Goal: Book appointment/travel/reservation

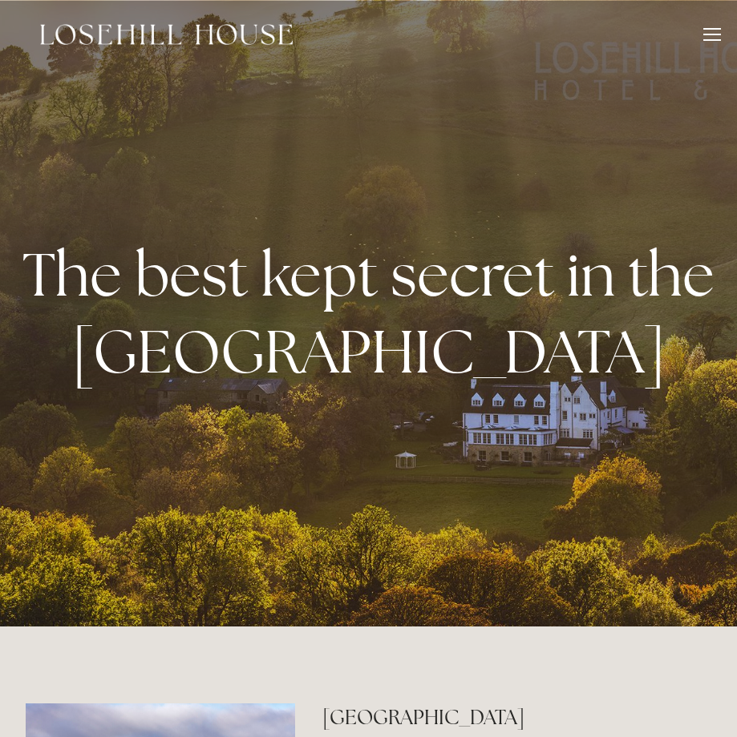
click at [710, 37] on div at bounding box center [712, 37] width 18 height 18
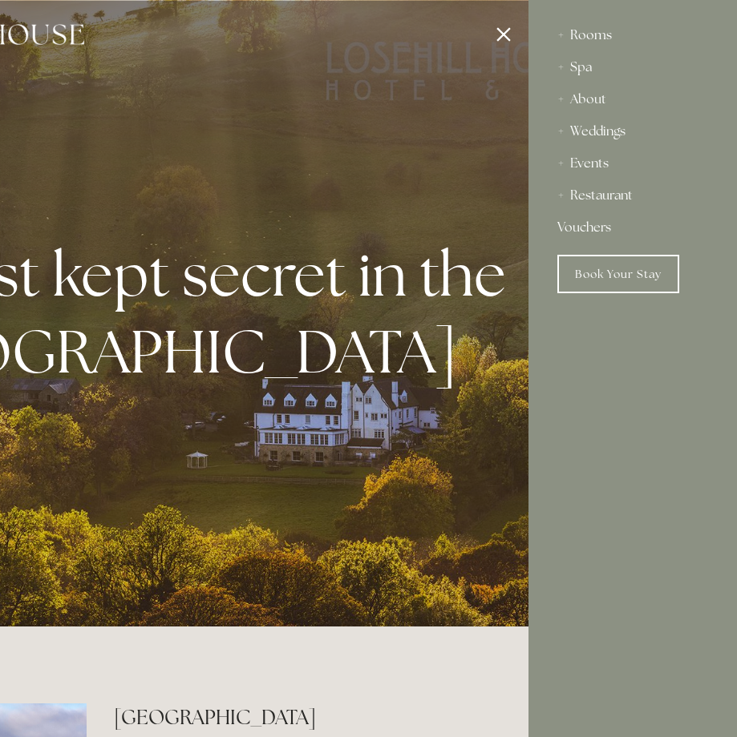
scroll to position [1, 0]
click at [565, 14] on html "Rooms Rooms Your Stay Book a stay Offers Spa Spa About" at bounding box center [368, 7] width 737 height 14
click at [588, 14] on html "Rooms Rooms Your Stay Book a stay Offers Spa Spa About" at bounding box center [368, 7] width 737 height 14
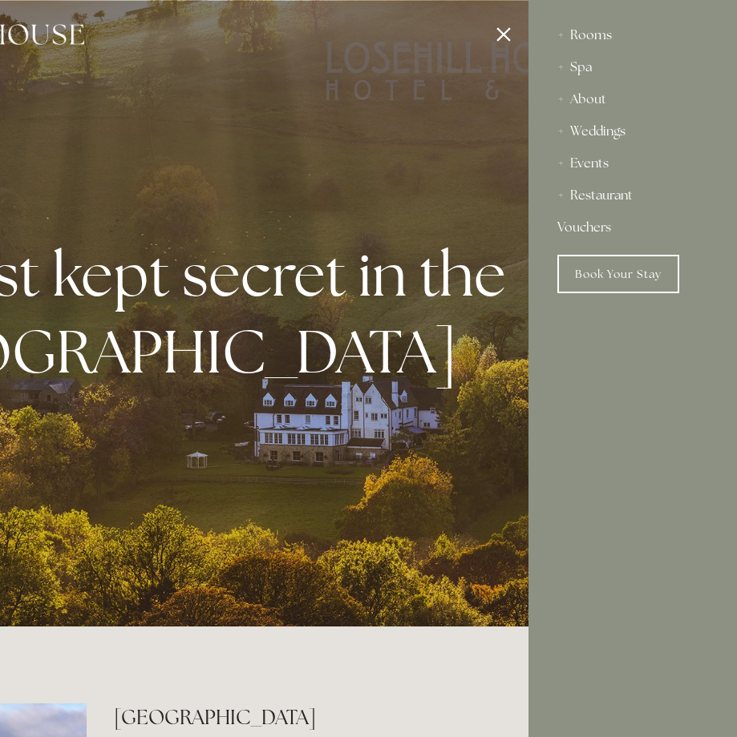
click at [562, 36] on div "Rooms" at bounding box center [632, 35] width 151 height 32
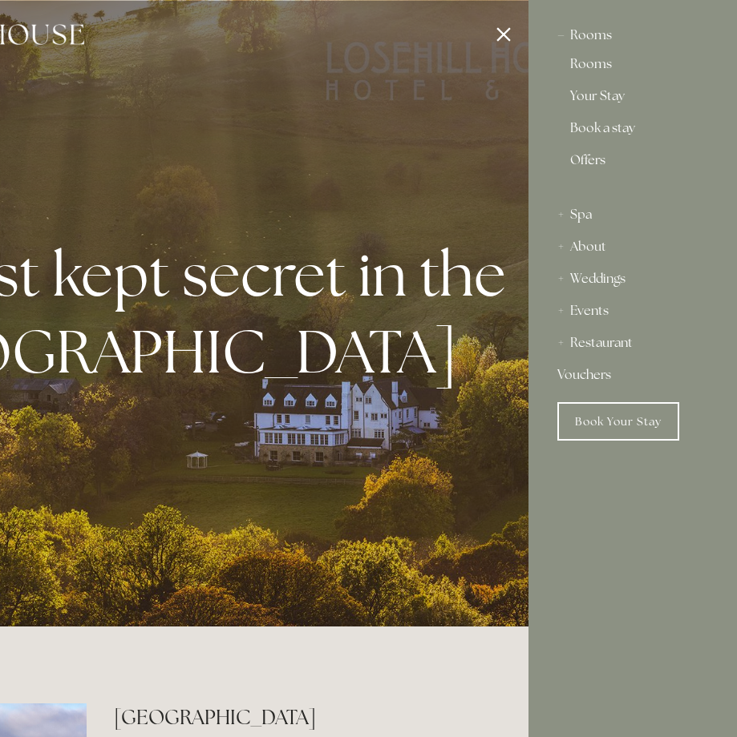
click at [588, 155] on link "Offers" at bounding box center [632, 167] width 125 height 26
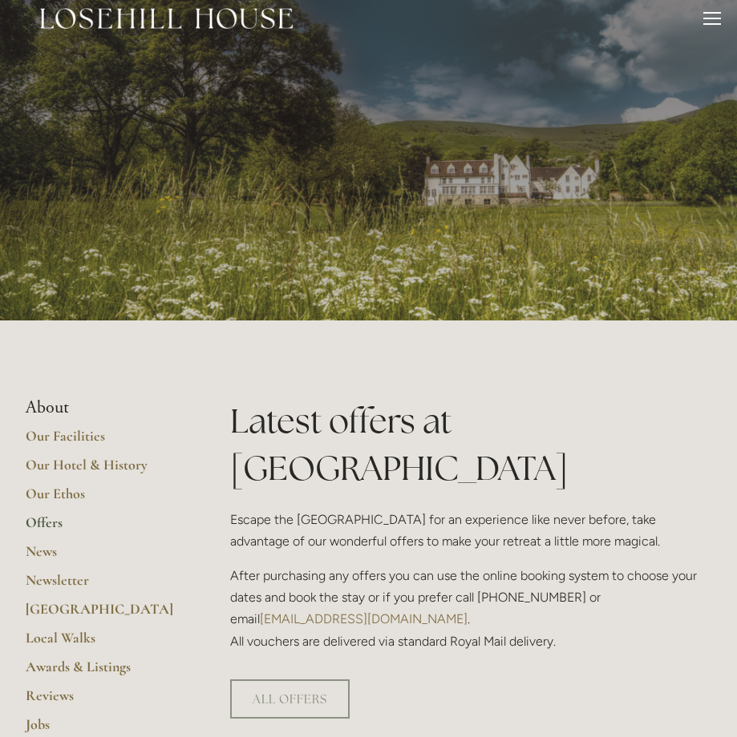
scroll to position [25, 0]
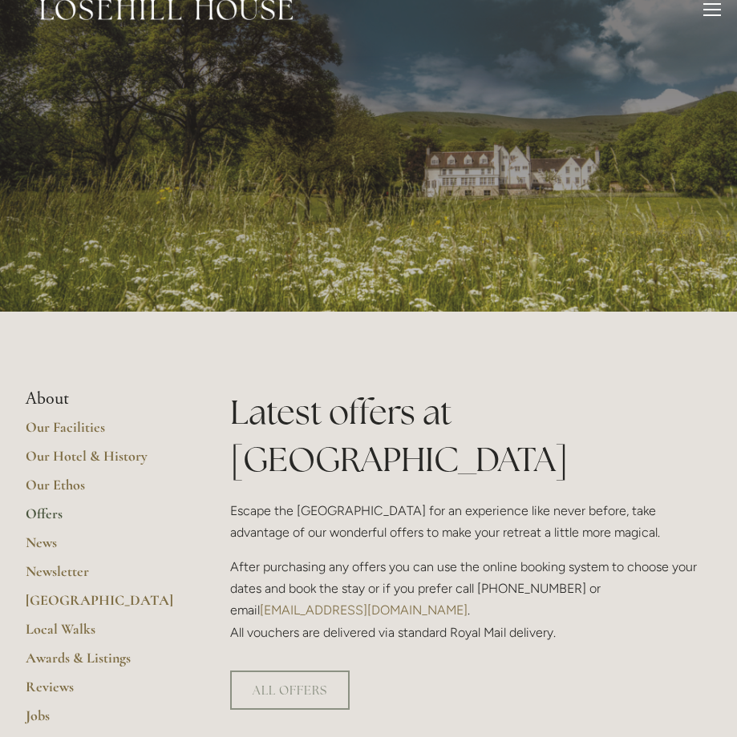
click at [712, 17] on div at bounding box center [712, 12] width 18 height 18
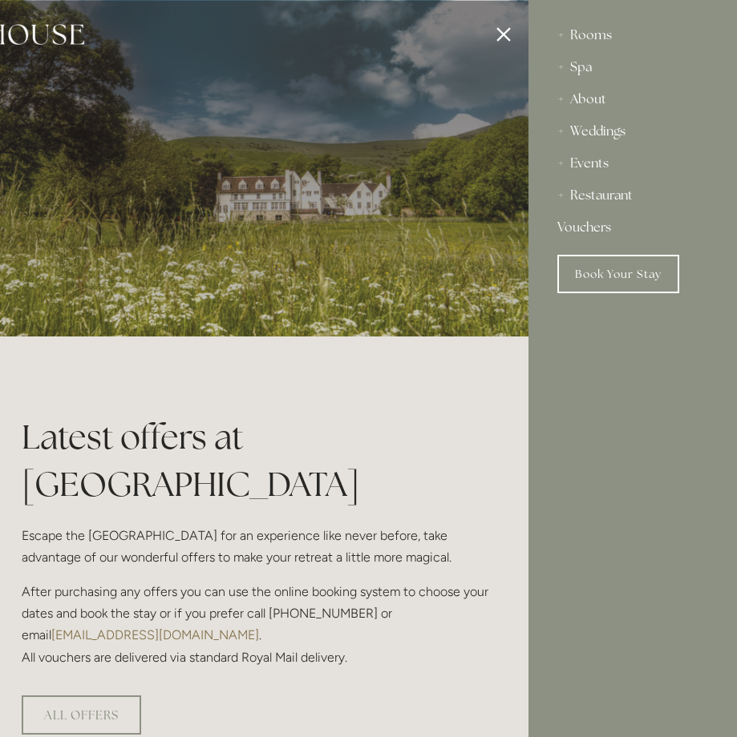
scroll to position [0, 0]
click at [577, 38] on div "Rooms" at bounding box center [632, 35] width 151 height 32
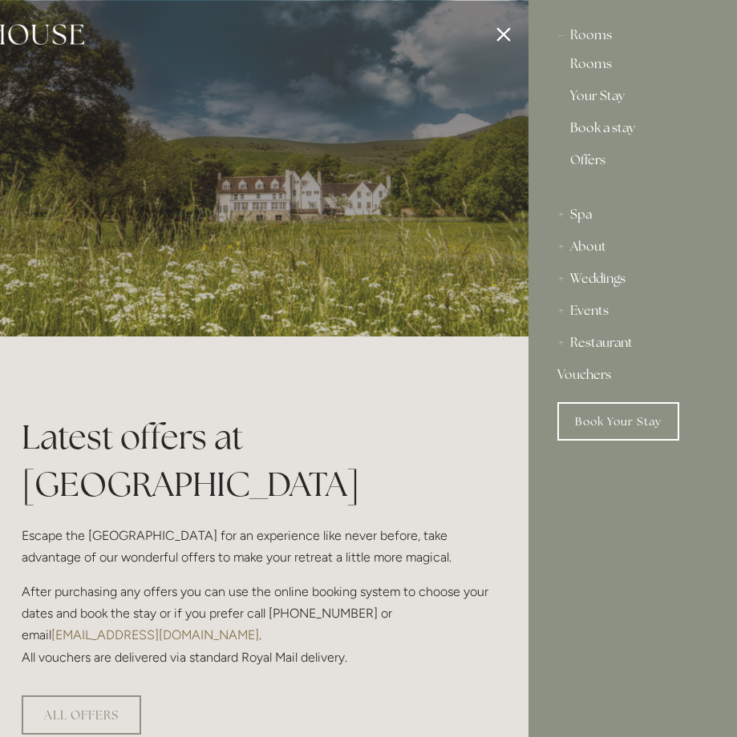
click at [585, 122] on link "Book a stay" at bounding box center [632, 131] width 125 height 19
